Goal: Check status: Check status

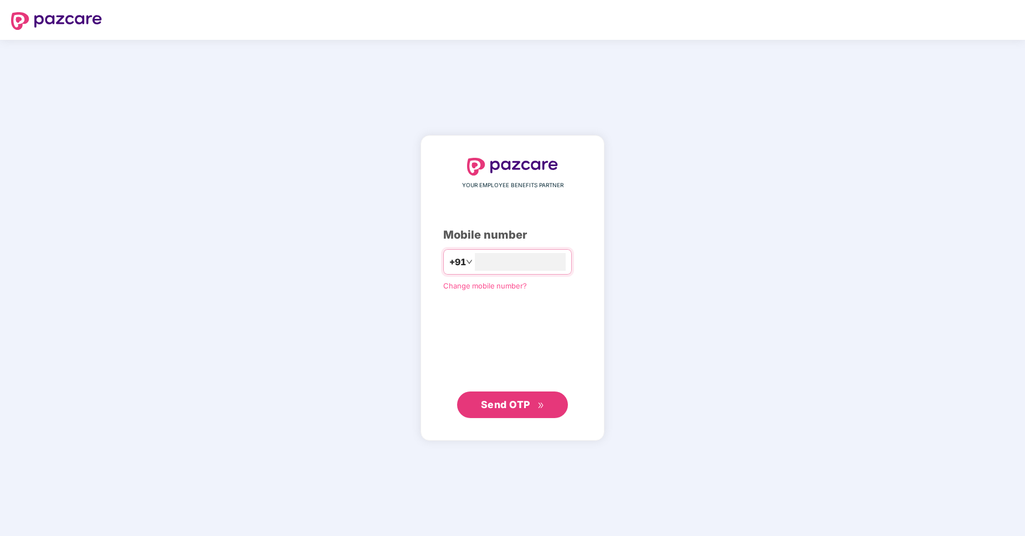
type input "**********"
click at [510, 410] on span "Send OTP" at bounding box center [505, 405] width 49 height 12
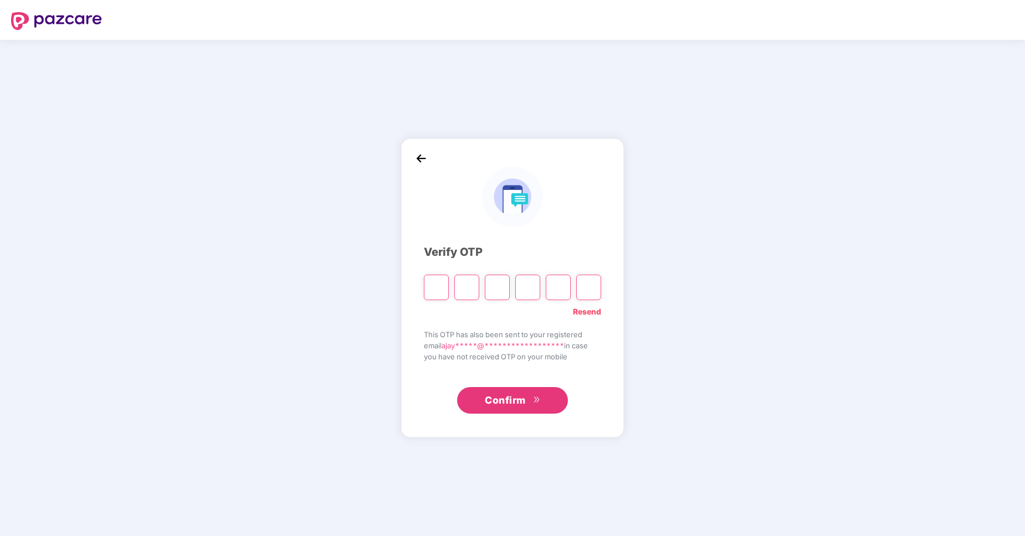
type input "*"
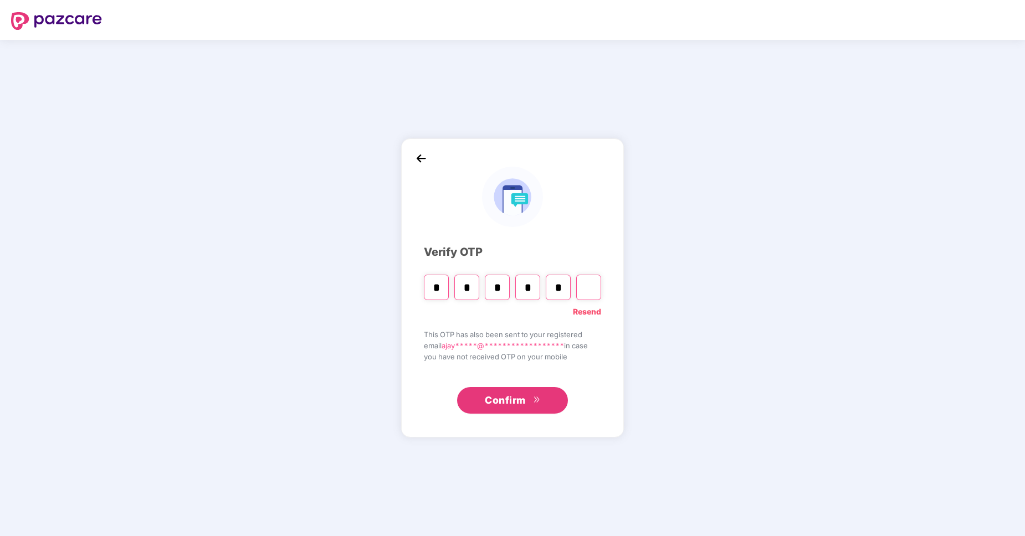
type input "*"
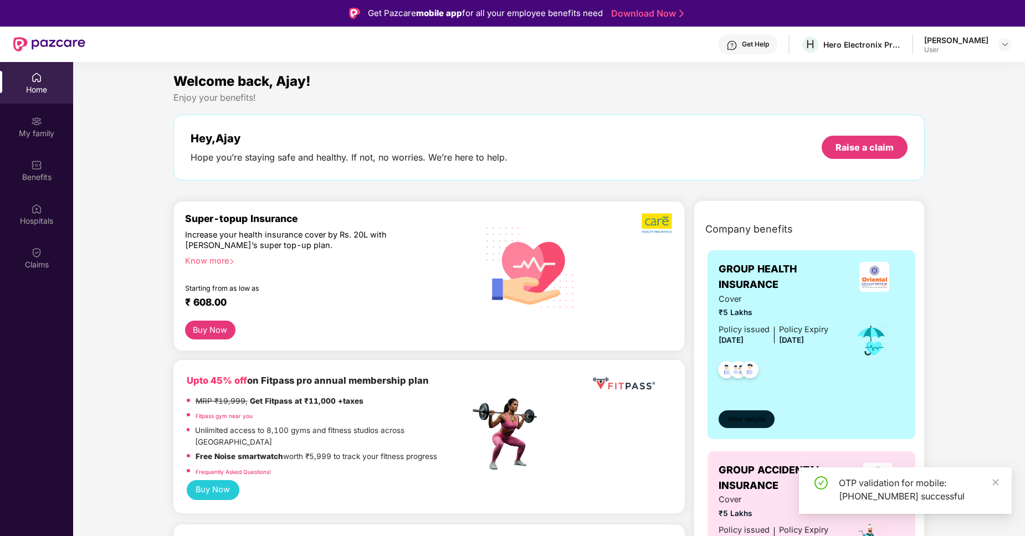
click at [757, 423] on span "View details" at bounding box center [746, 419] width 38 height 11
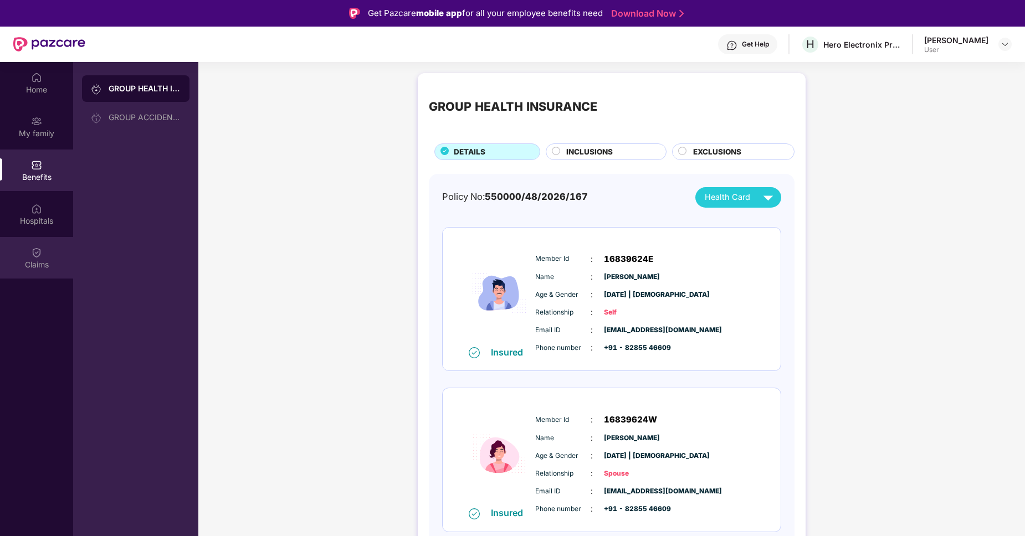
click at [28, 256] on div "Claims" at bounding box center [36, 258] width 73 height 42
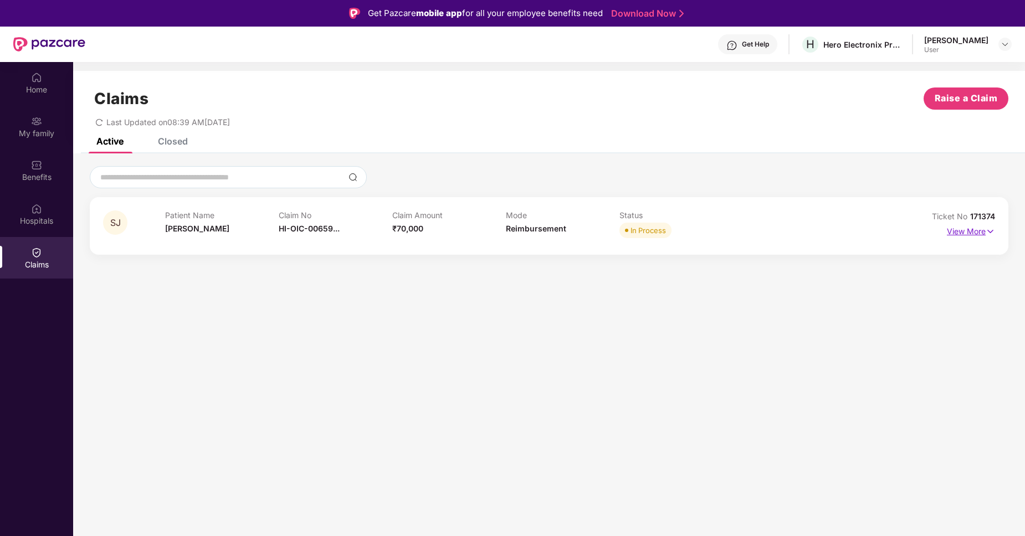
click at [968, 230] on p "View More" at bounding box center [971, 230] width 48 height 15
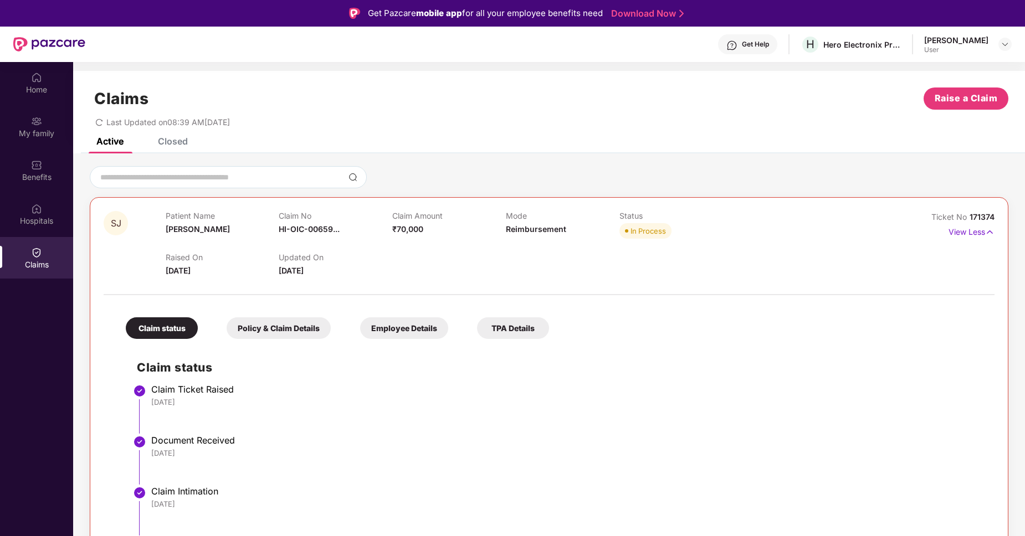
click at [227, 123] on span "Last Updated on 08:39 AM[DATE]" at bounding box center [168, 121] width 124 height 9
click at [448, 125] on div "Last Updated on 08:39 AM[DATE]" at bounding box center [549, 118] width 918 height 17
